Goal: Transaction & Acquisition: Purchase product/service

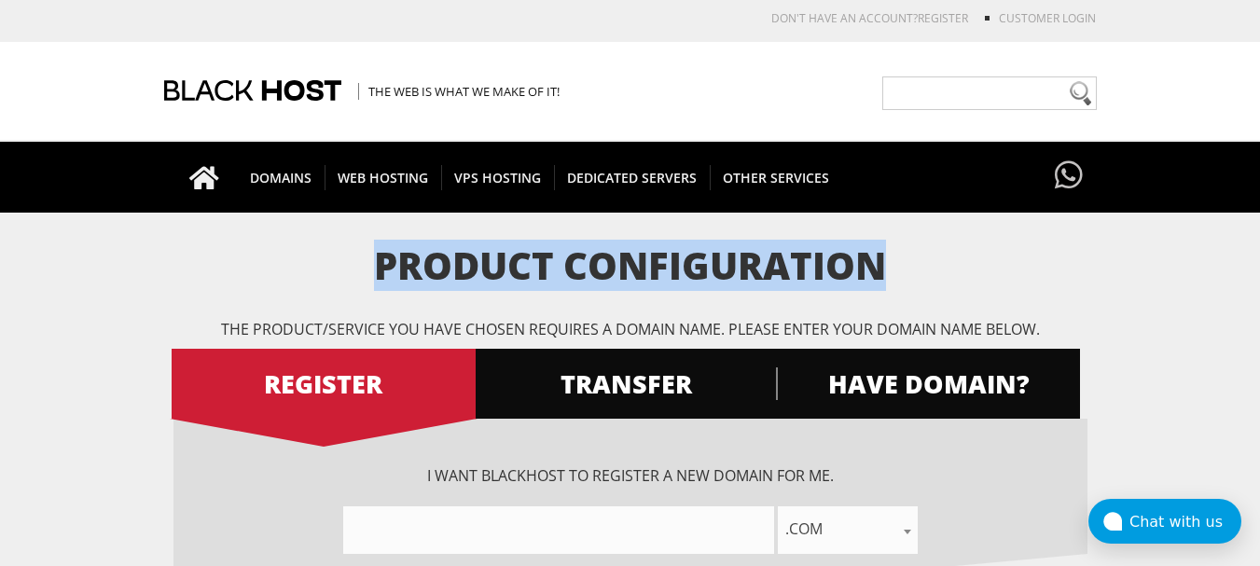
click at [1259, 283] on html "CAD CHF EUR GBP JPY MKD RUB USD Don't have an account? REGISTER Customer Login …" at bounding box center [630, 500] width 1260 height 1000
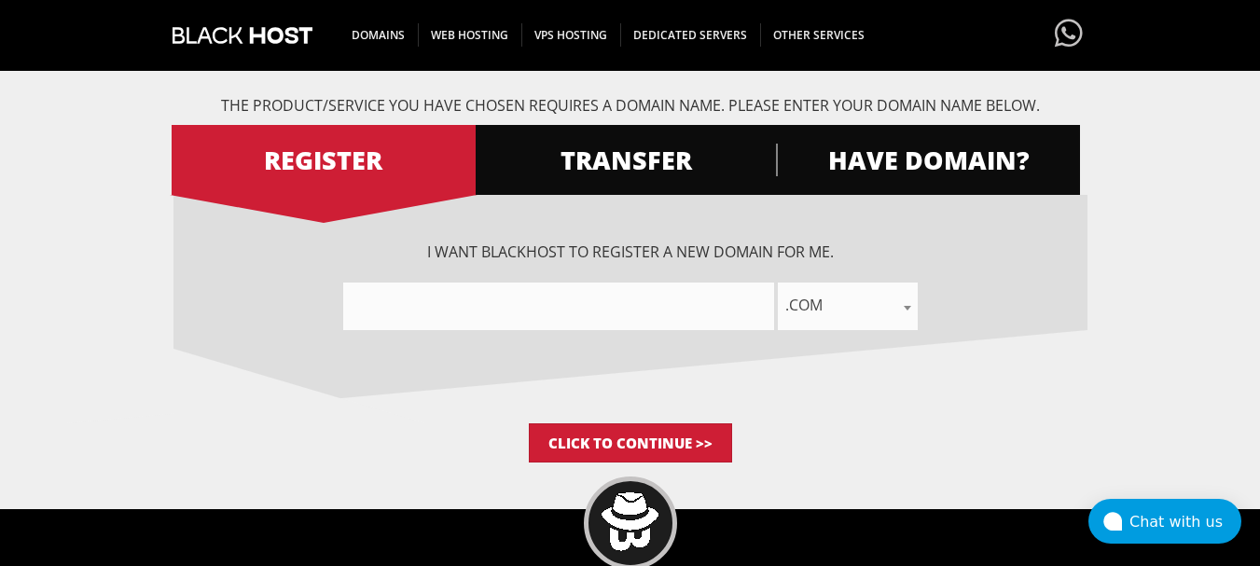
scroll to position [226, 0]
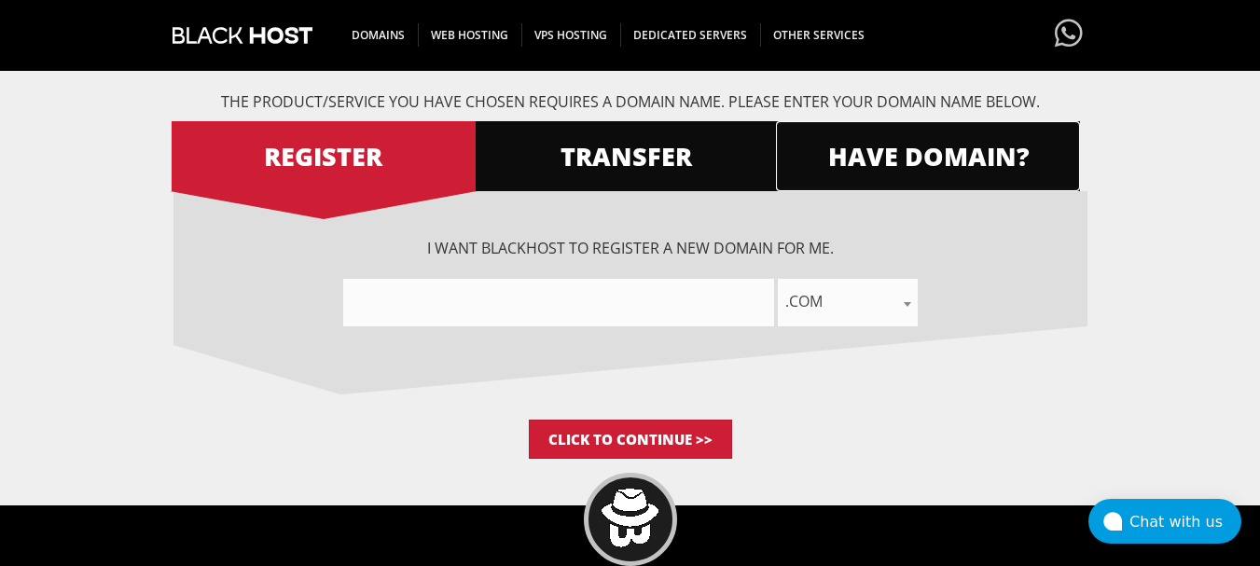
click at [866, 173] on link "HAVE DOMAIN?" at bounding box center [928, 156] width 304 height 70
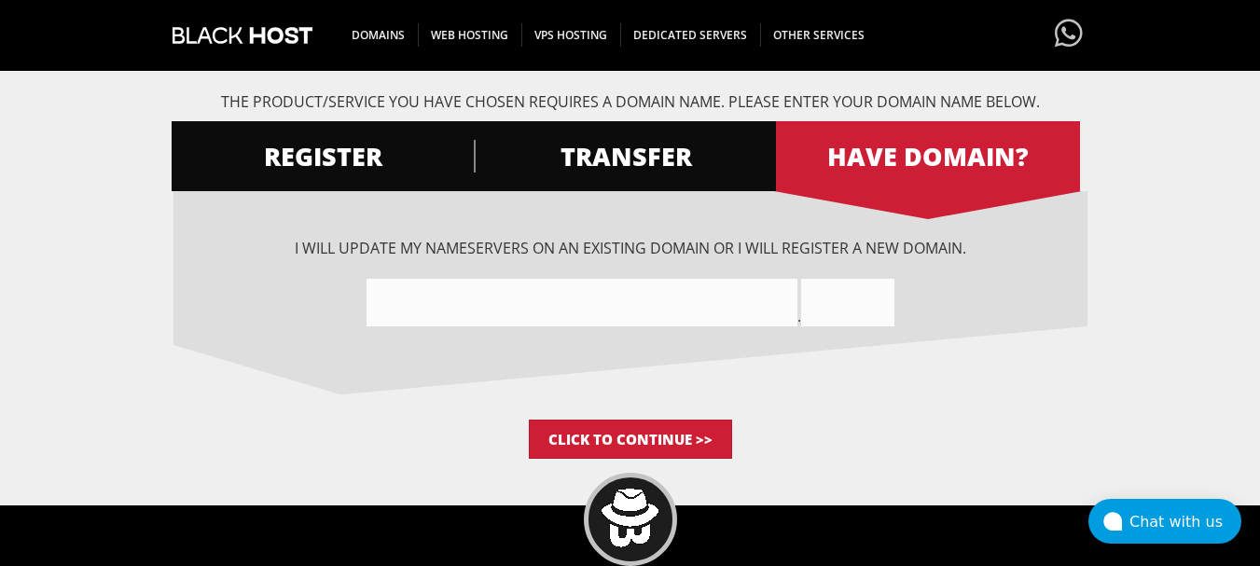
click at [576, 304] on input"] "text" at bounding box center [581, 303] width 431 height 48
type input"] "jdhdbdkdjeke"
click at [853, 311] on input "text" at bounding box center [847, 303] width 93 height 48
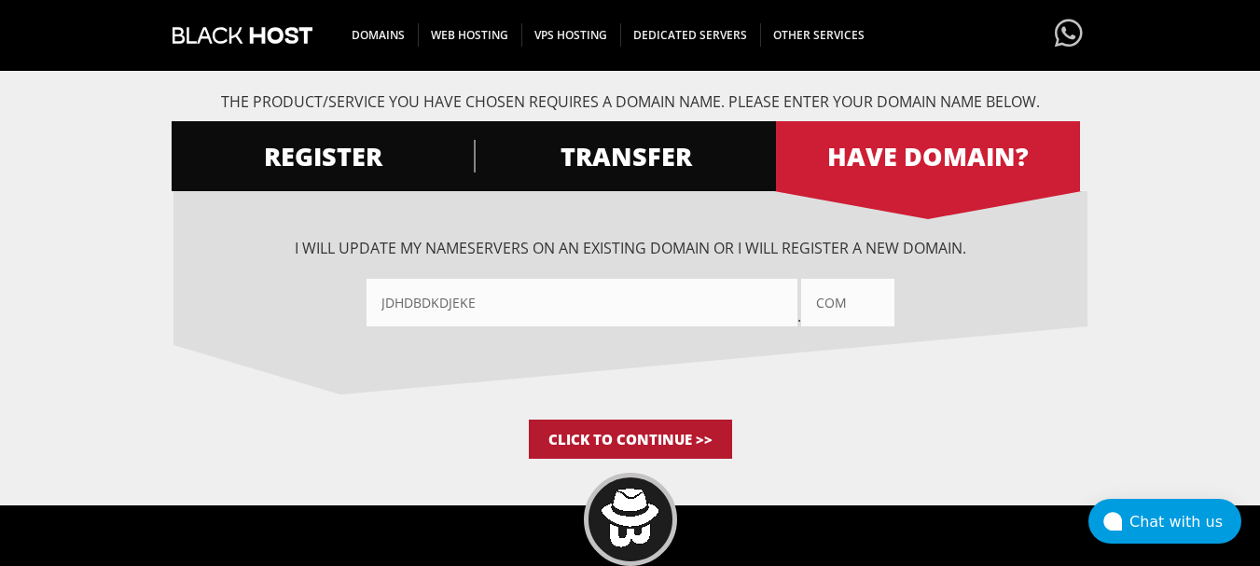
type input "com"
click at [644, 436] on input "Click to Continue >>" at bounding box center [630, 439] width 203 height 39
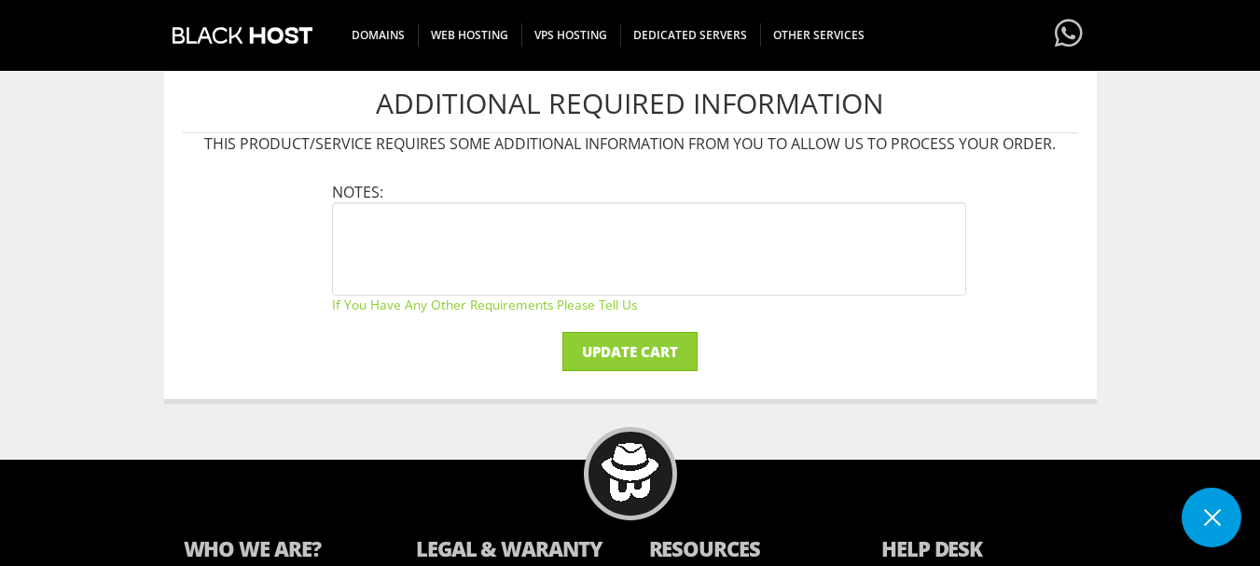
scroll to position [589, 0]
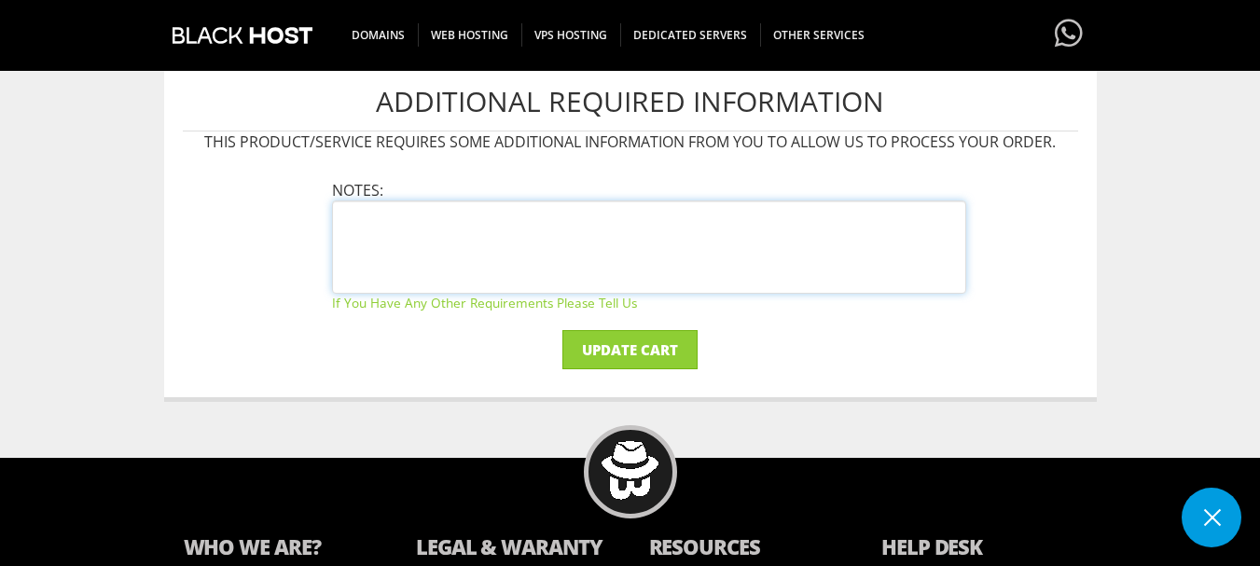
click at [452, 229] on textarea at bounding box center [649, 246] width 634 height 93
type textarea "no"
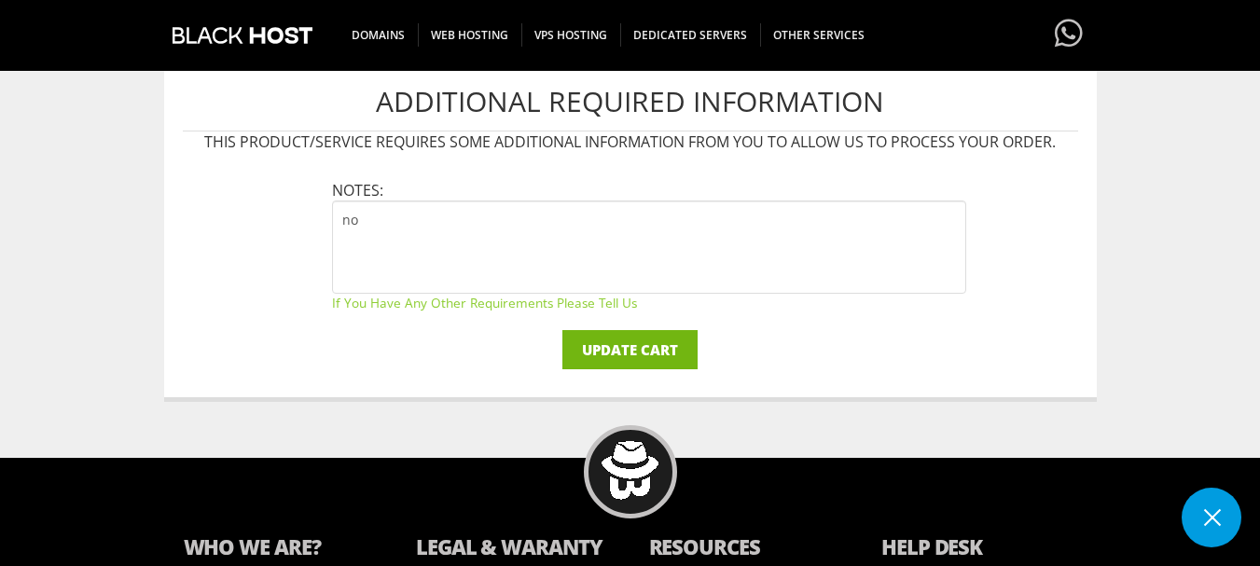
click at [607, 364] on input "Update Cart" at bounding box center [629, 349] width 135 height 39
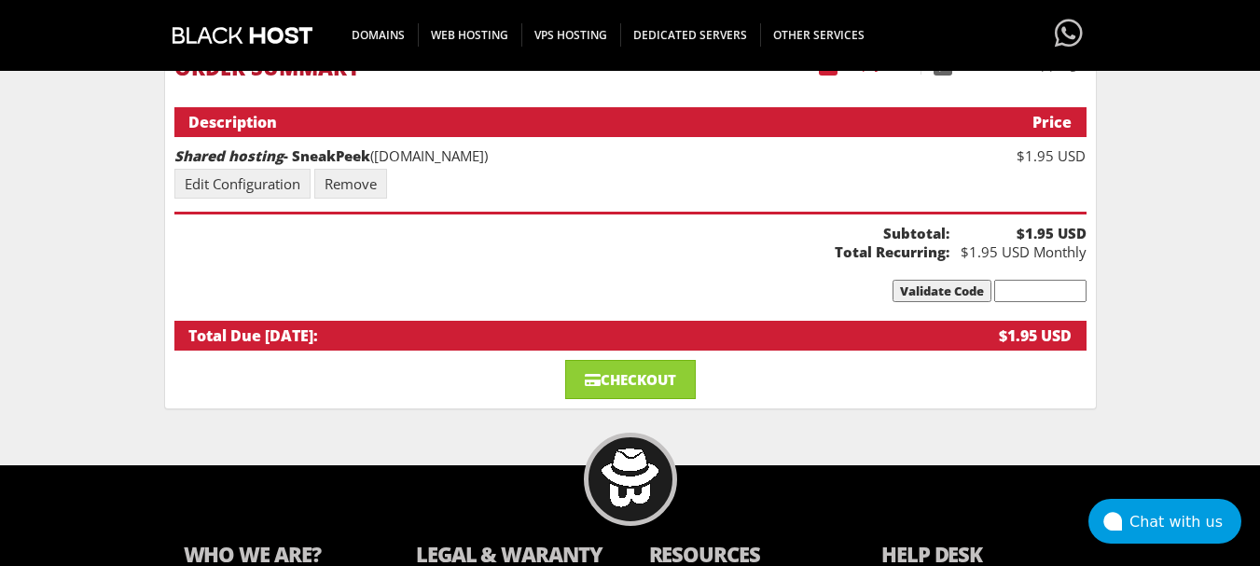
scroll to position [216, 0]
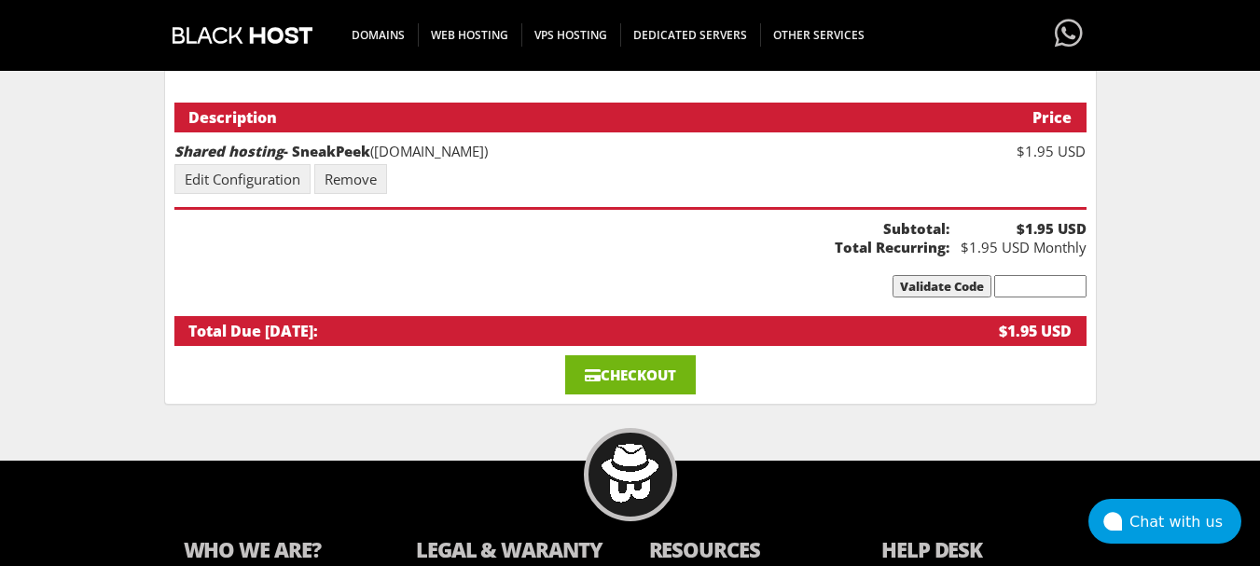
click at [643, 362] on link "Checkout" at bounding box center [630, 374] width 131 height 39
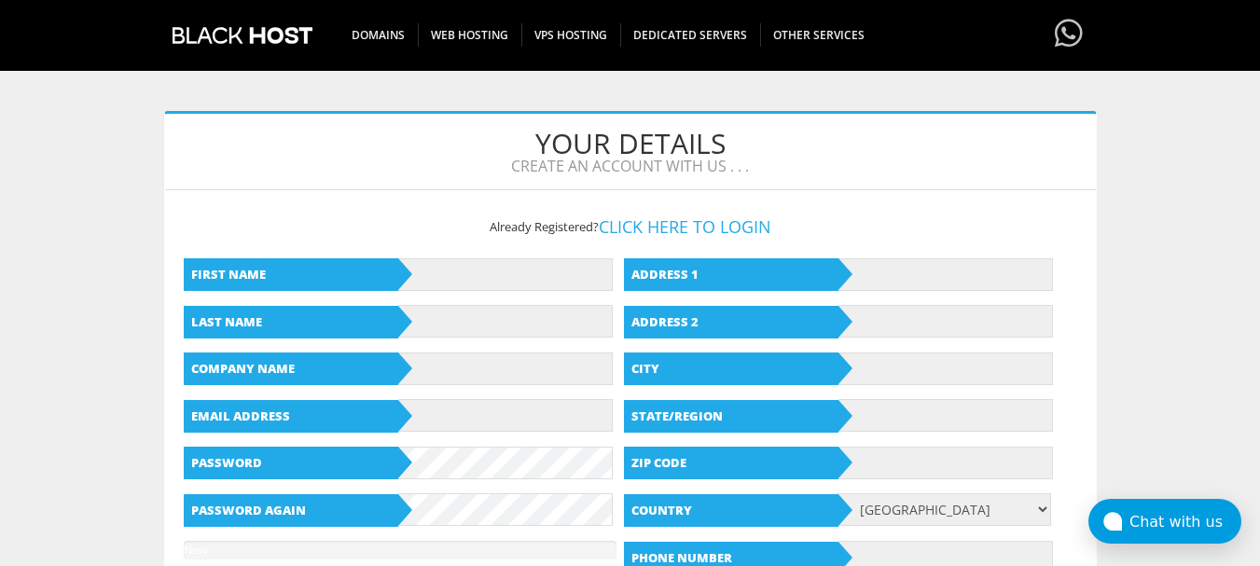
scroll to position [181, 0]
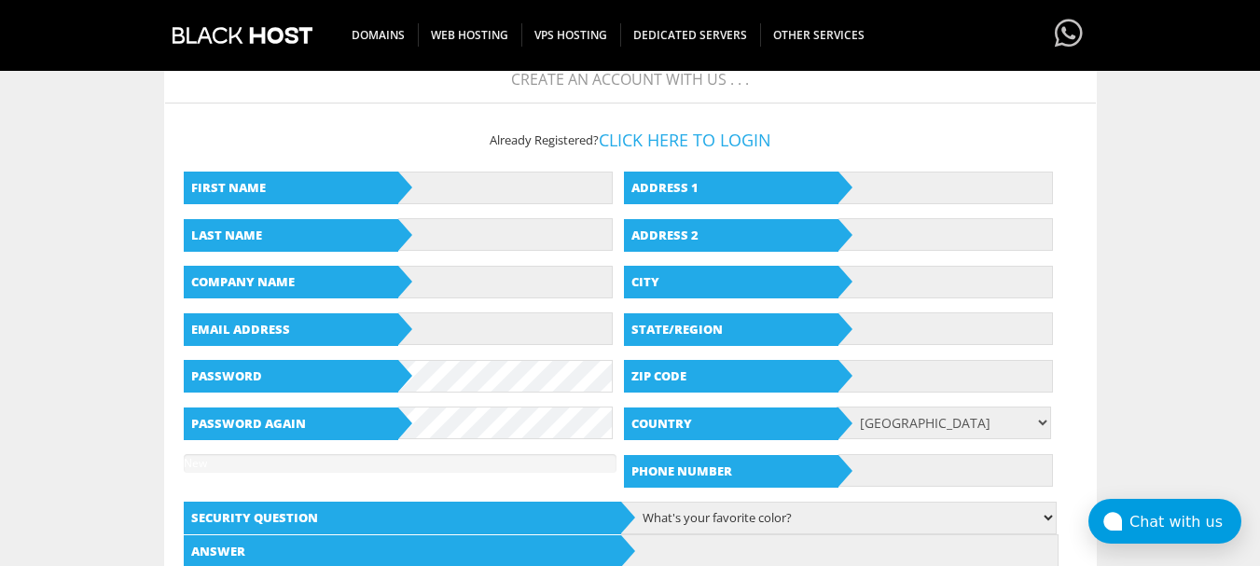
drag, startPoint x: 1265, startPoint y: 146, endPoint x: 1263, endPoint y: 221, distance: 74.7
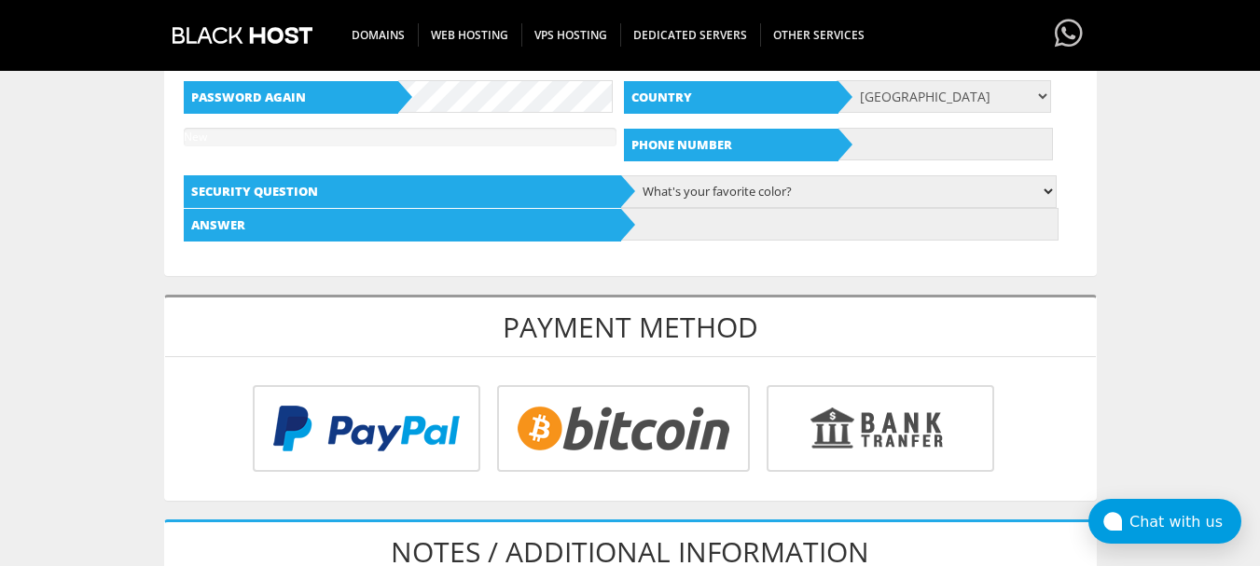
scroll to position [585, 0]
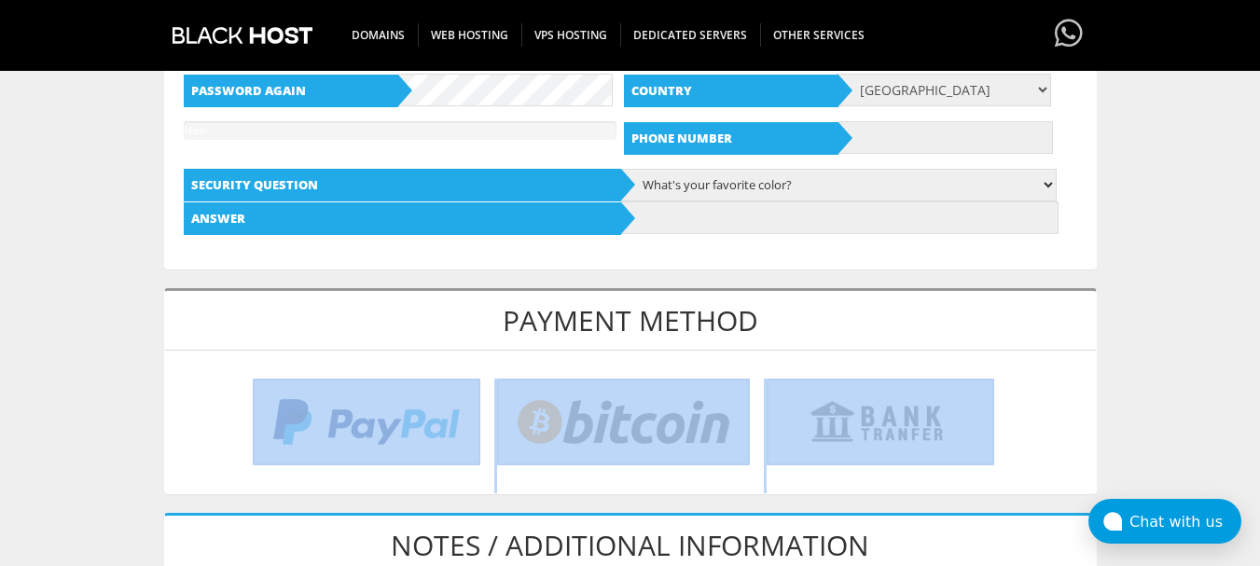
drag, startPoint x: 1256, startPoint y: 317, endPoint x: 1255, endPoint y: 355, distance: 38.2
click at [1255, 355] on body "CAD CHF EUR GBP JPY MKD RUB USD Don't have an account? REGISTER Customer Login …" at bounding box center [630, 342] width 1260 height 1835
click at [1205, 323] on body "CAD CHF EUR GBP JPY MKD RUB USD Don't have an account? REGISTER Customer Login …" at bounding box center [630, 342] width 1260 height 1835
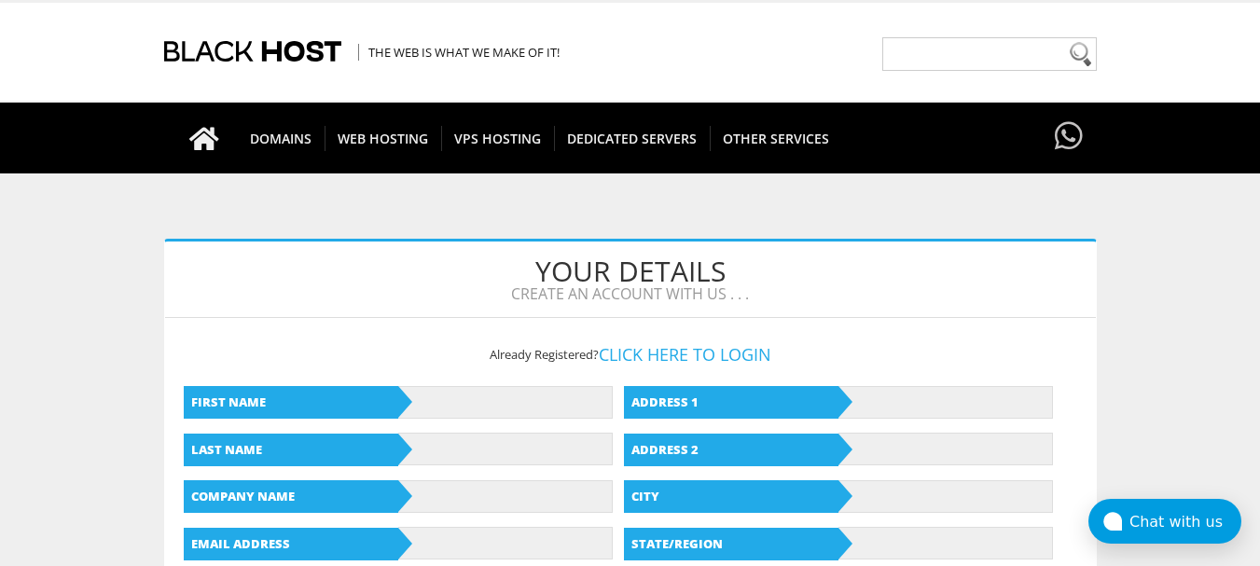
scroll to position [0, 0]
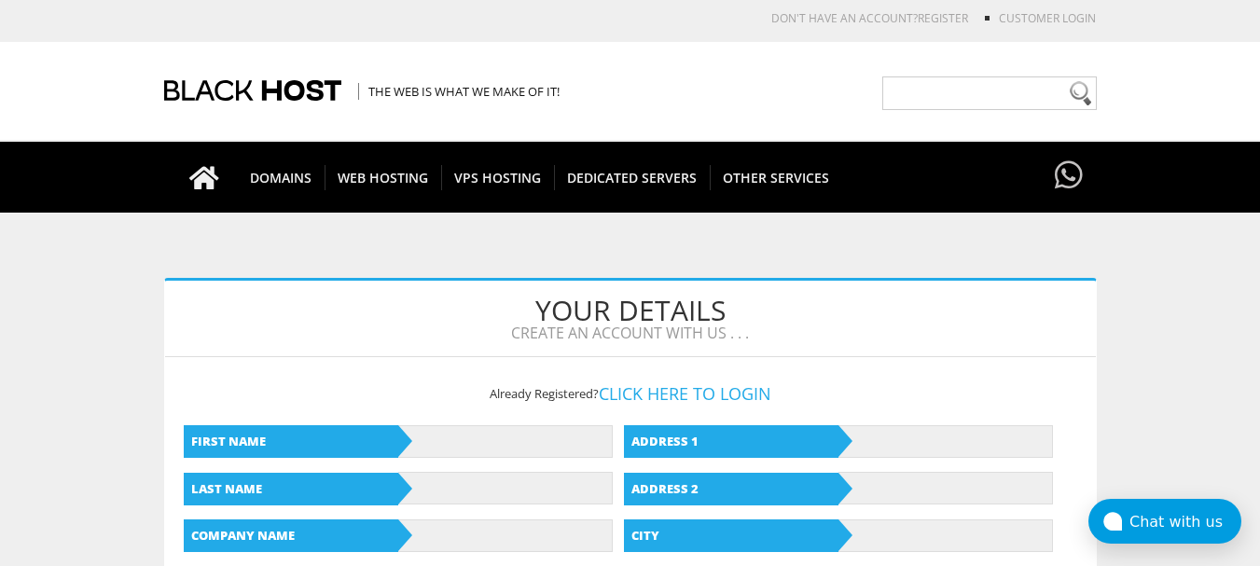
click at [1068, 172] on icon at bounding box center [1069, 176] width 28 height 35
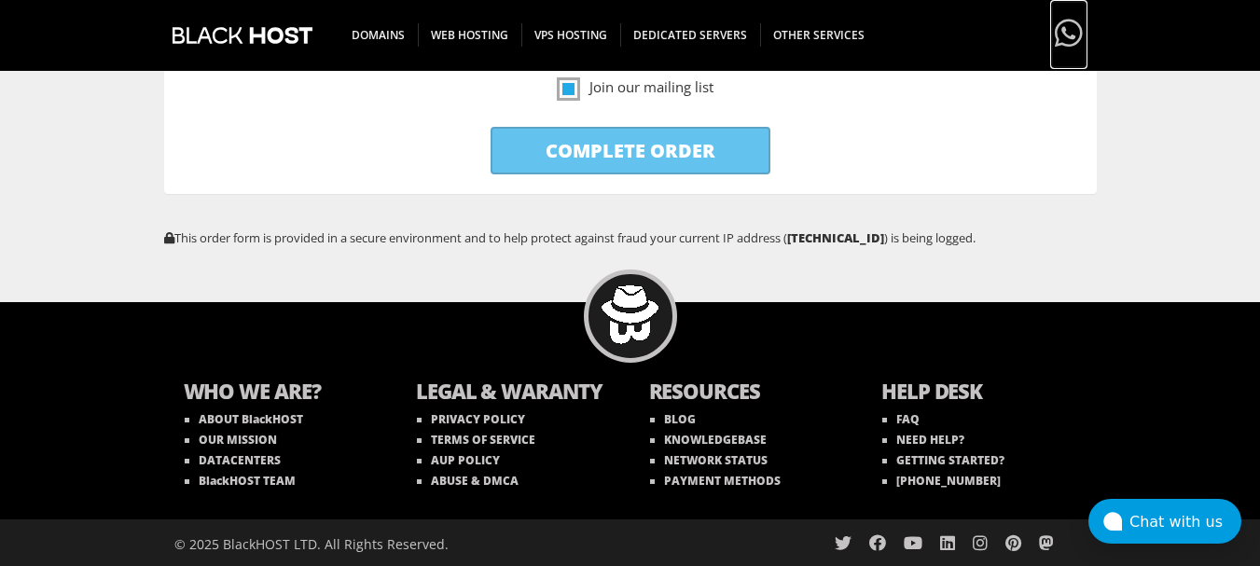
scroll to position [1279, 0]
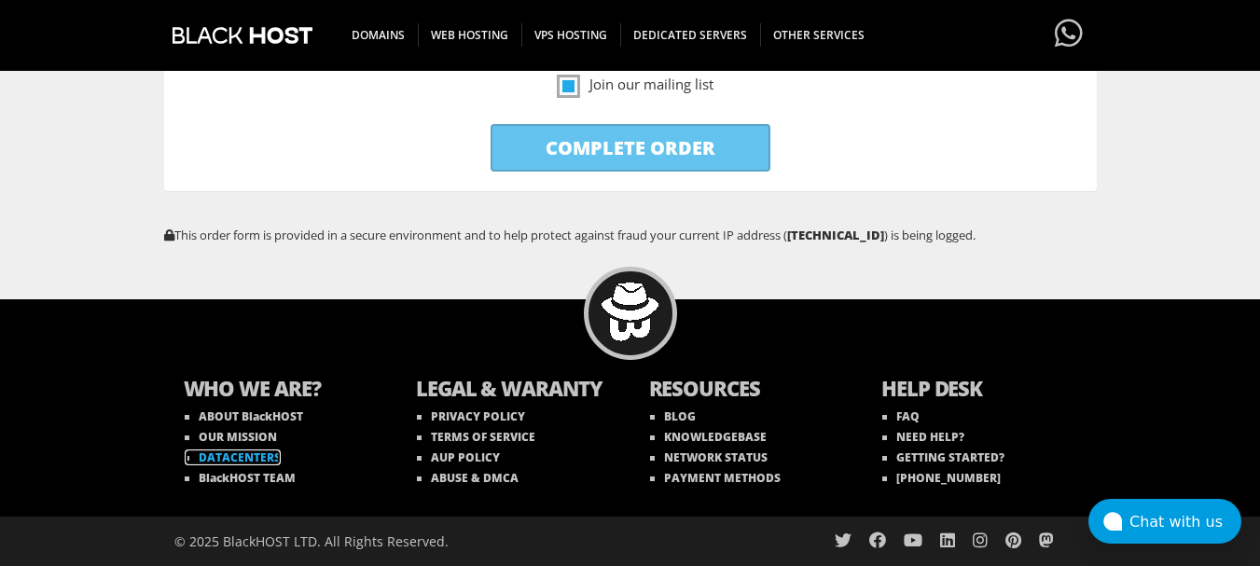
click at [263, 456] on link "DATACENTERS" at bounding box center [233, 457] width 96 height 16
